Goal: Complete application form

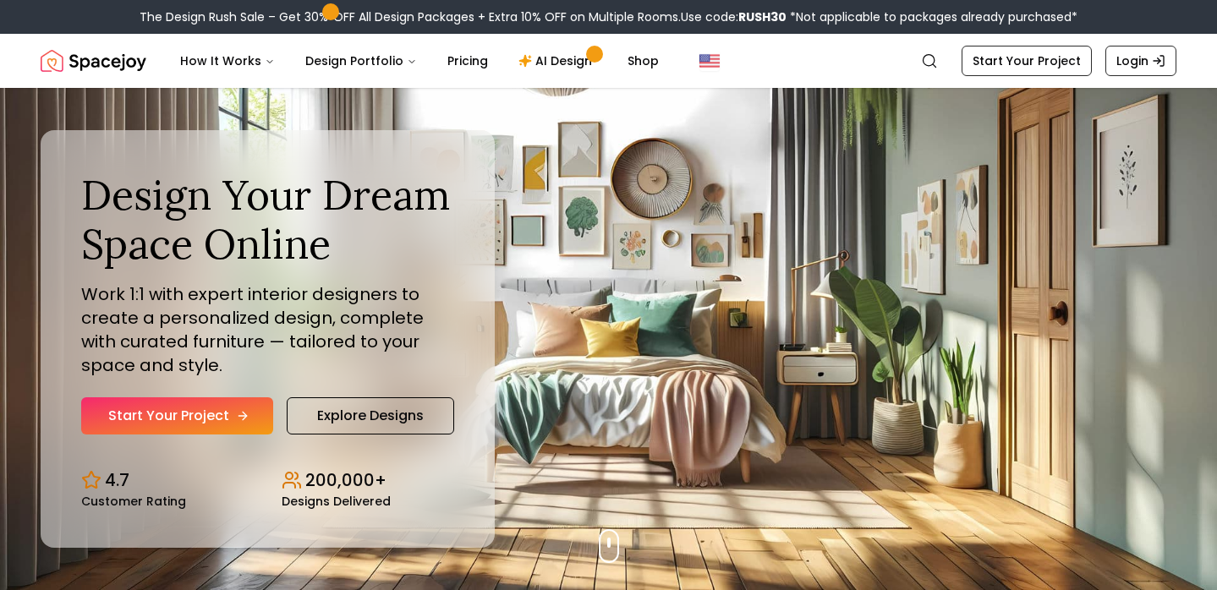
click at [226, 397] on link "Start Your Project" at bounding box center [177, 415] width 192 height 37
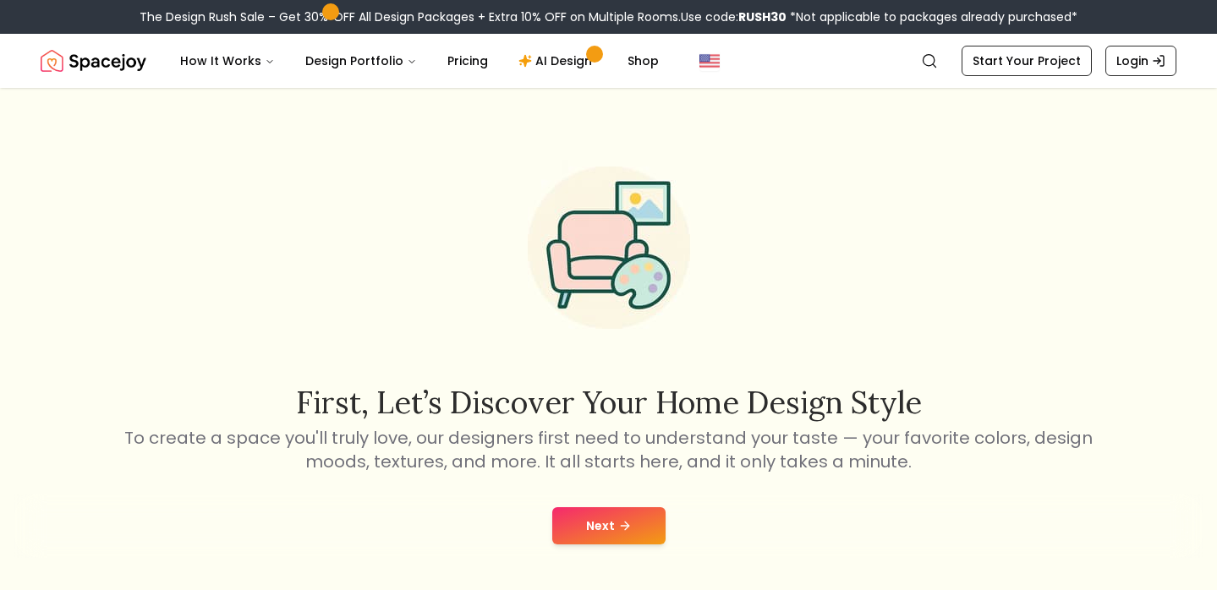
click at [599, 523] on button "Next" at bounding box center [608, 525] width 113 height 37
